Goal: Check status: Check status

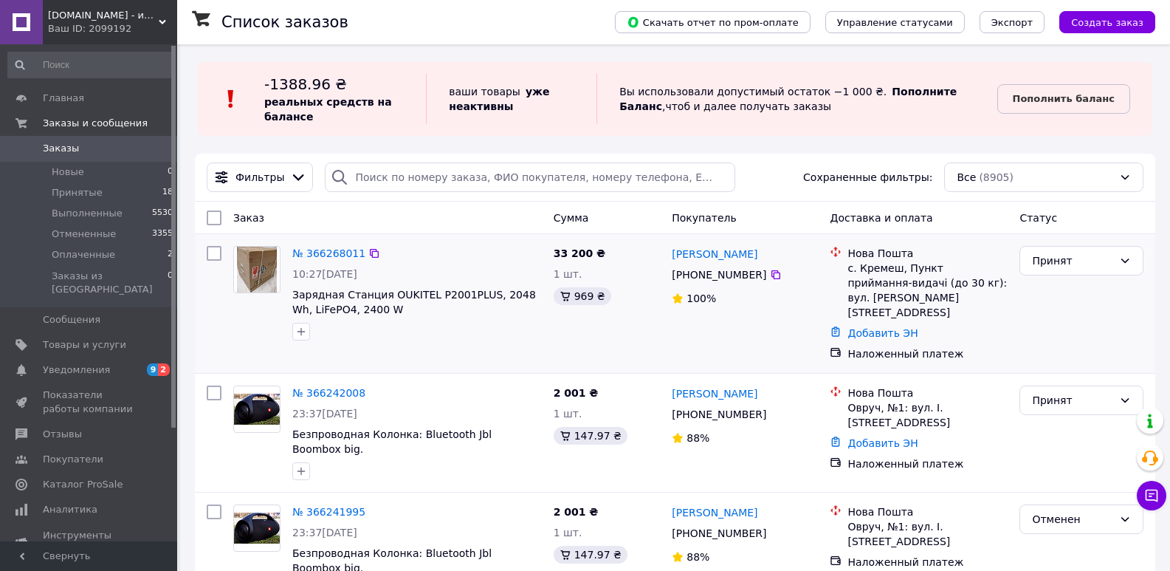
drag, startPoint x: 646, startPoint y: 288, endPoint x: 461, endPoint y: 258, distance: 187.7
click at [461, 258] on div "№ 366268011" at bounding box center [417, 253] width 253 height 18
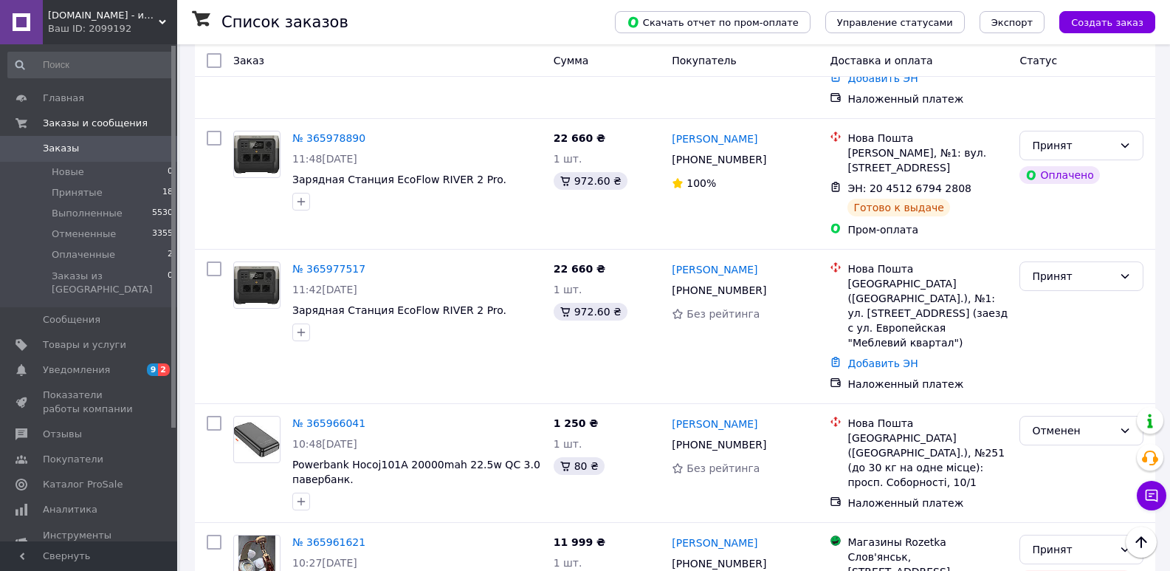
scroll to position [2184, 0]
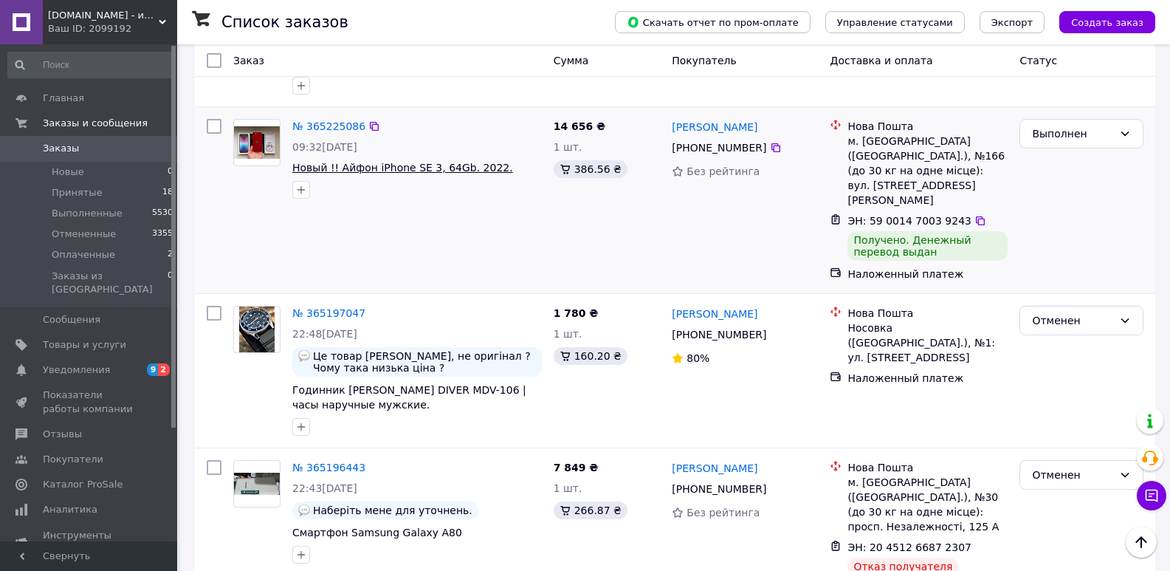
scroll to position [2271, 0]
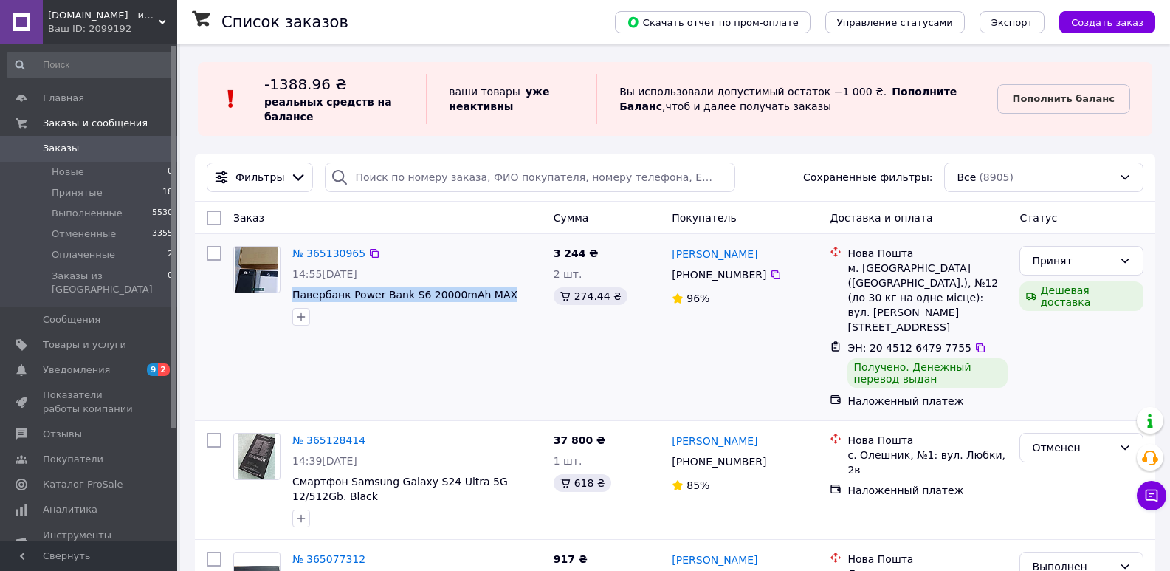
drag, startPoint x: 288, startPoint y: 296, endPoint x: 495, endPoint y: 296, distance: 206.8
click at [495, 296] on div "№ 365130965 14:55, 05.10.2025 Павербанк Power Bank S6 20000mAh MAX" at bounding box center [417, 286] width 261 height 92
copy span "Павербанк Power Bank S6 20000mAh MAX"
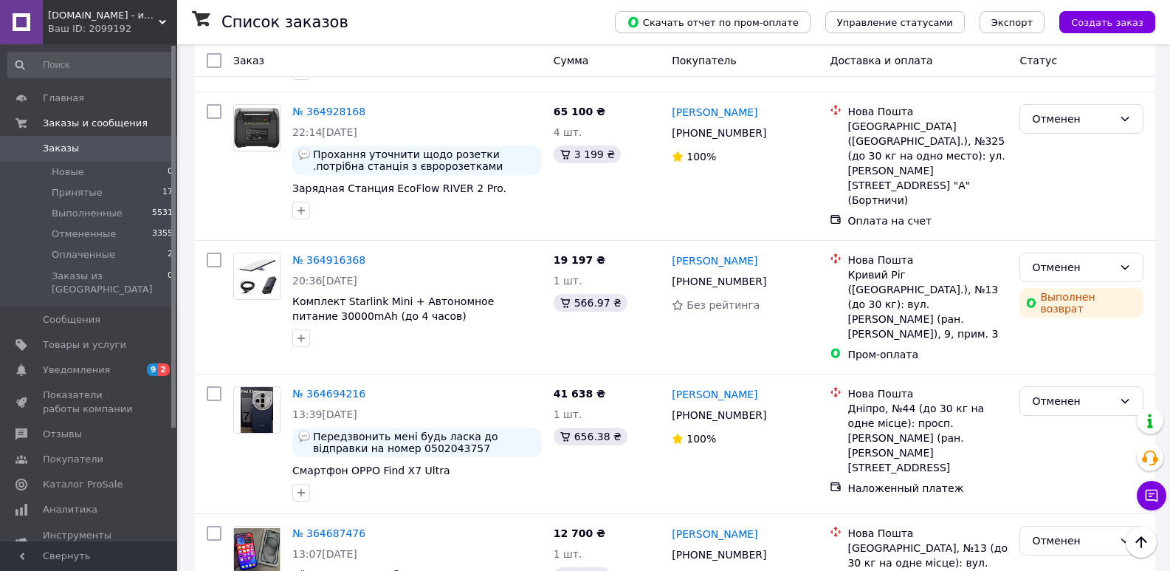
scroll to position [2291, 0]
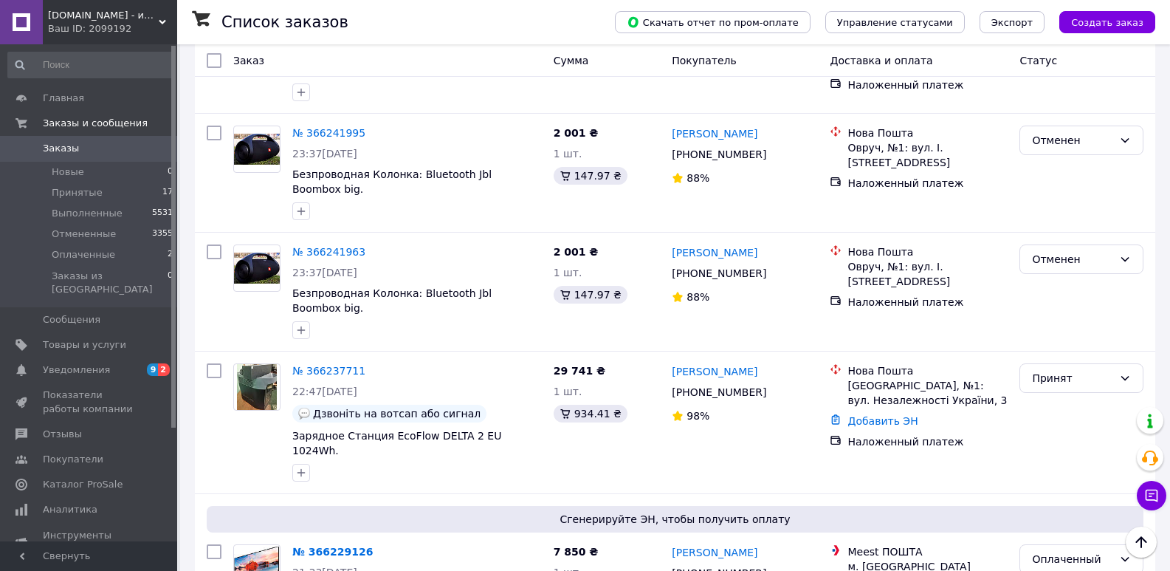
scroll to position [443, 0]
